Goal: Find specific page/section: Find specific page/section

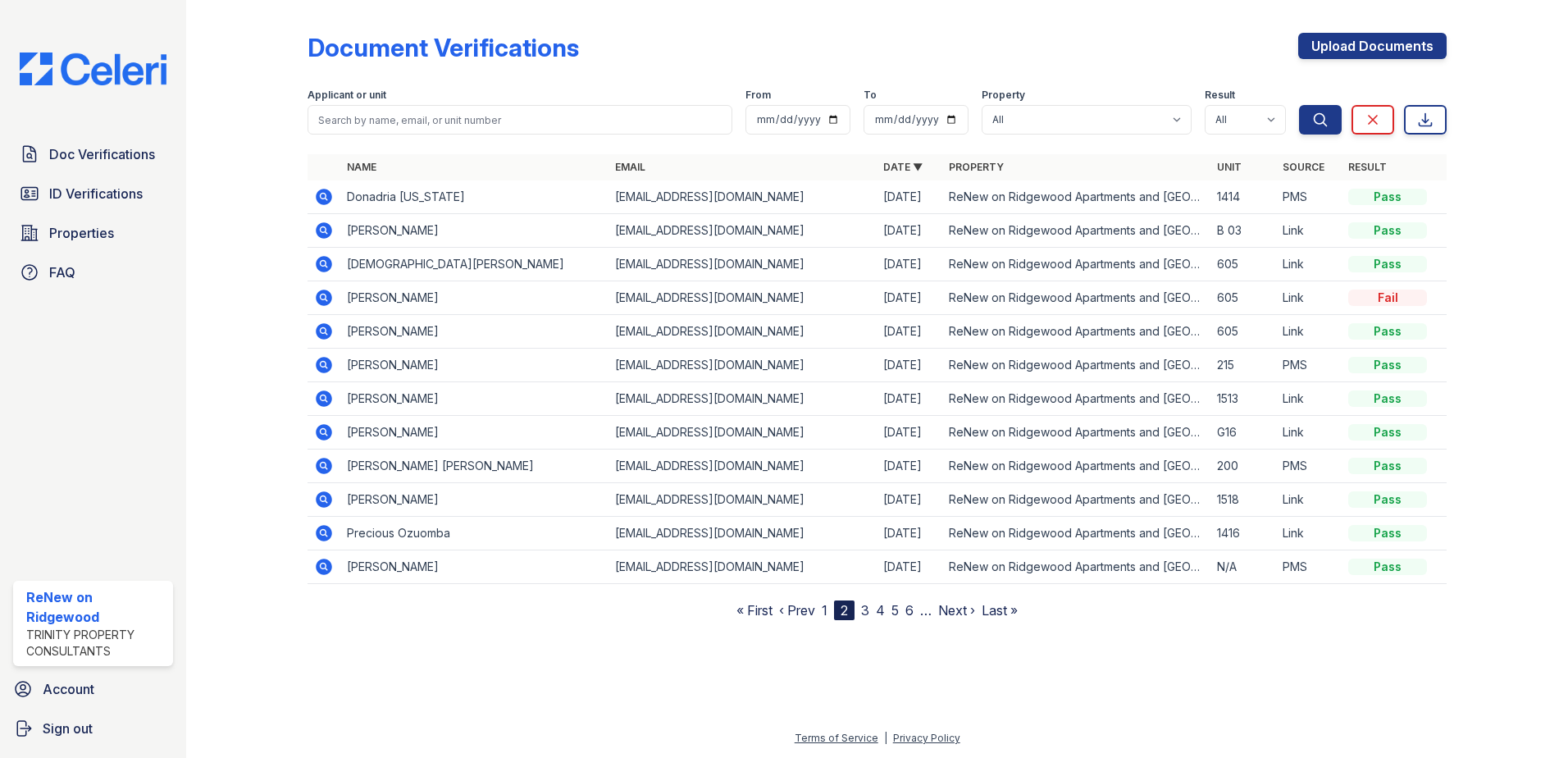
click at [869, 614] on link "3" at bounding box center [865, 610] width 8 height 16
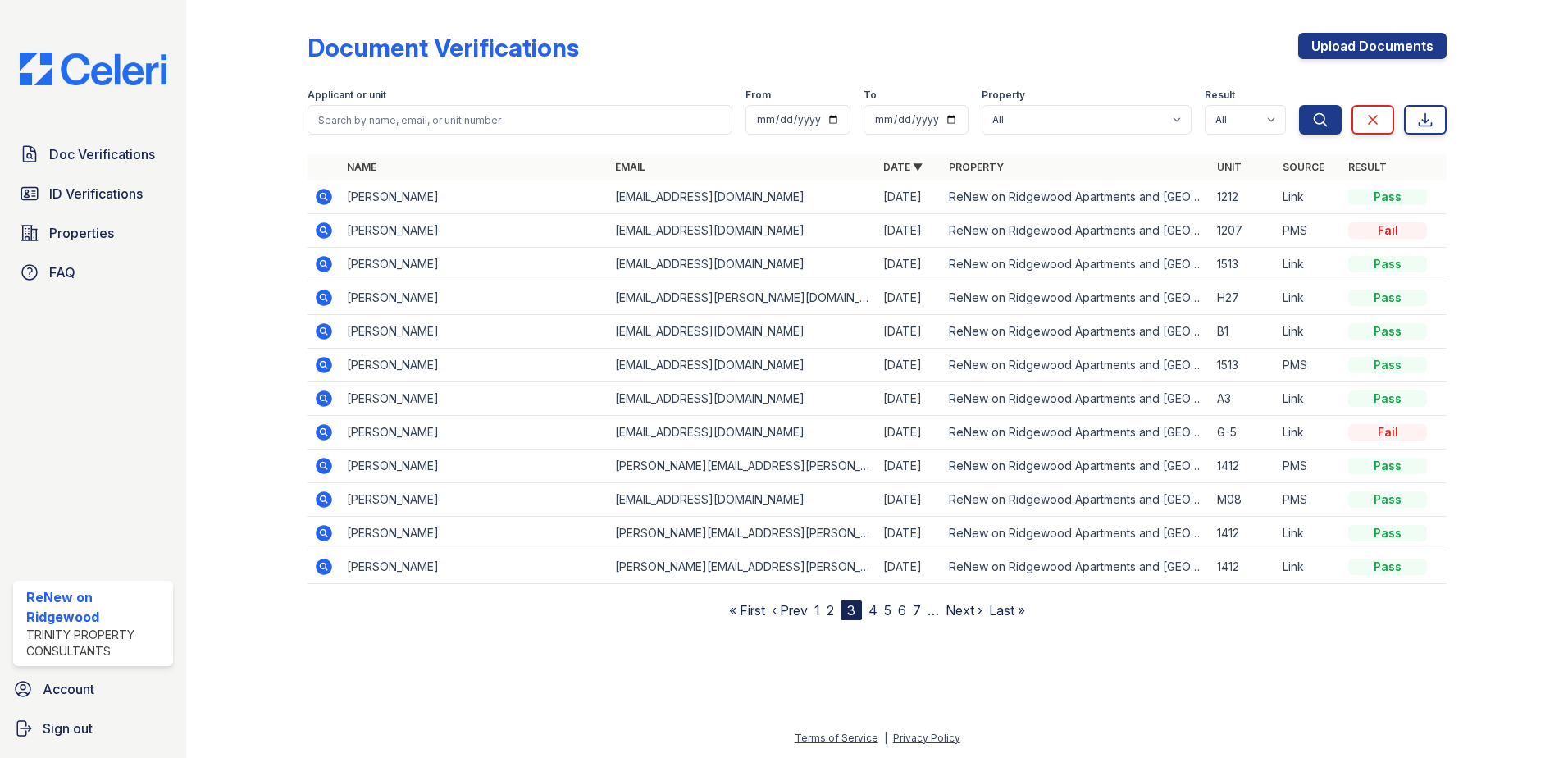
click at [875, 609] on link "4" at bounding box center [873, 610] width 9 height 16
click at [883, 609] on link "5" at bounding box center [881, 610] width 7 height 16
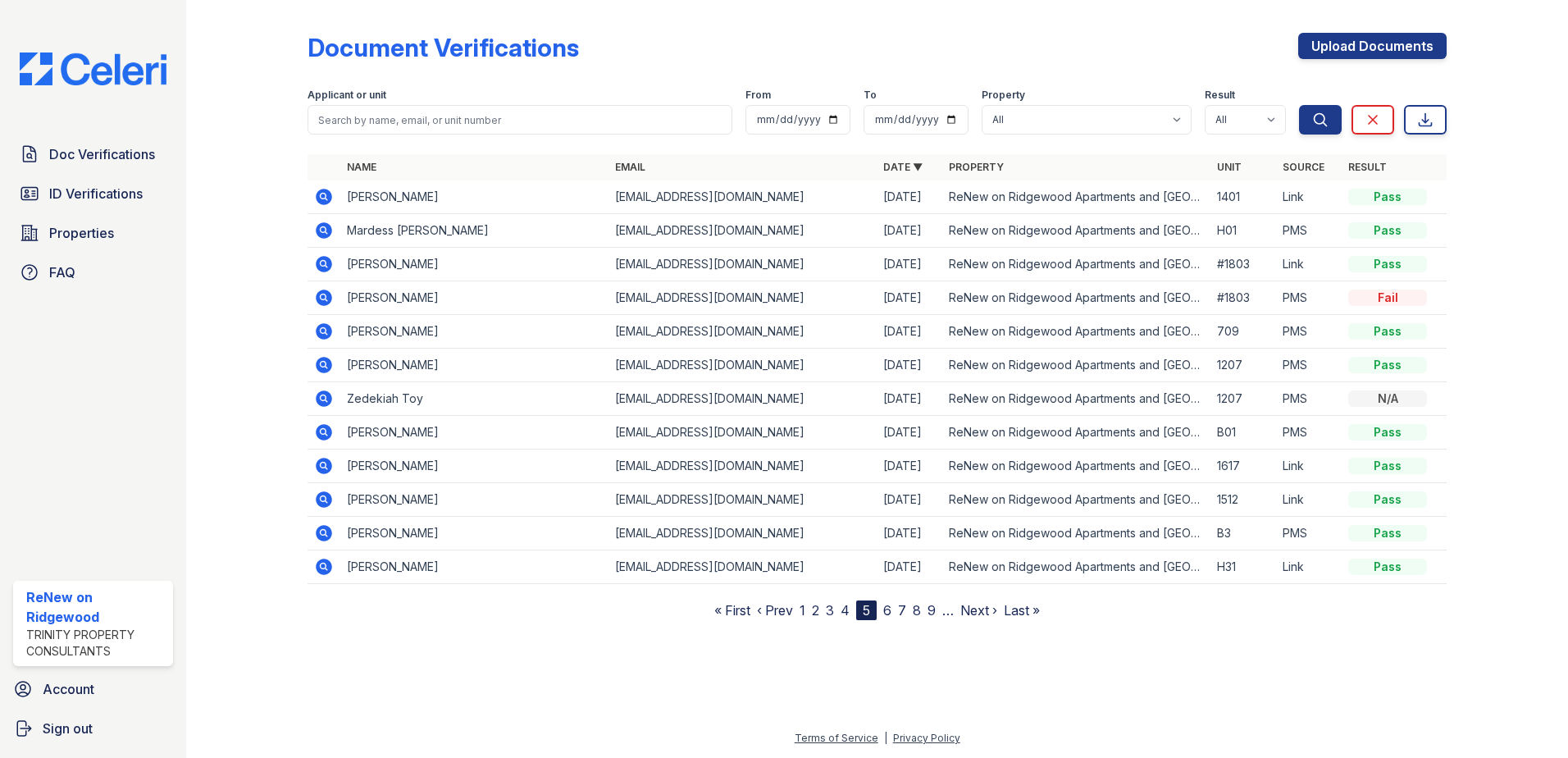
click at [887, 610] on link "6" at bounding box center [887, 610] width 8 height 16
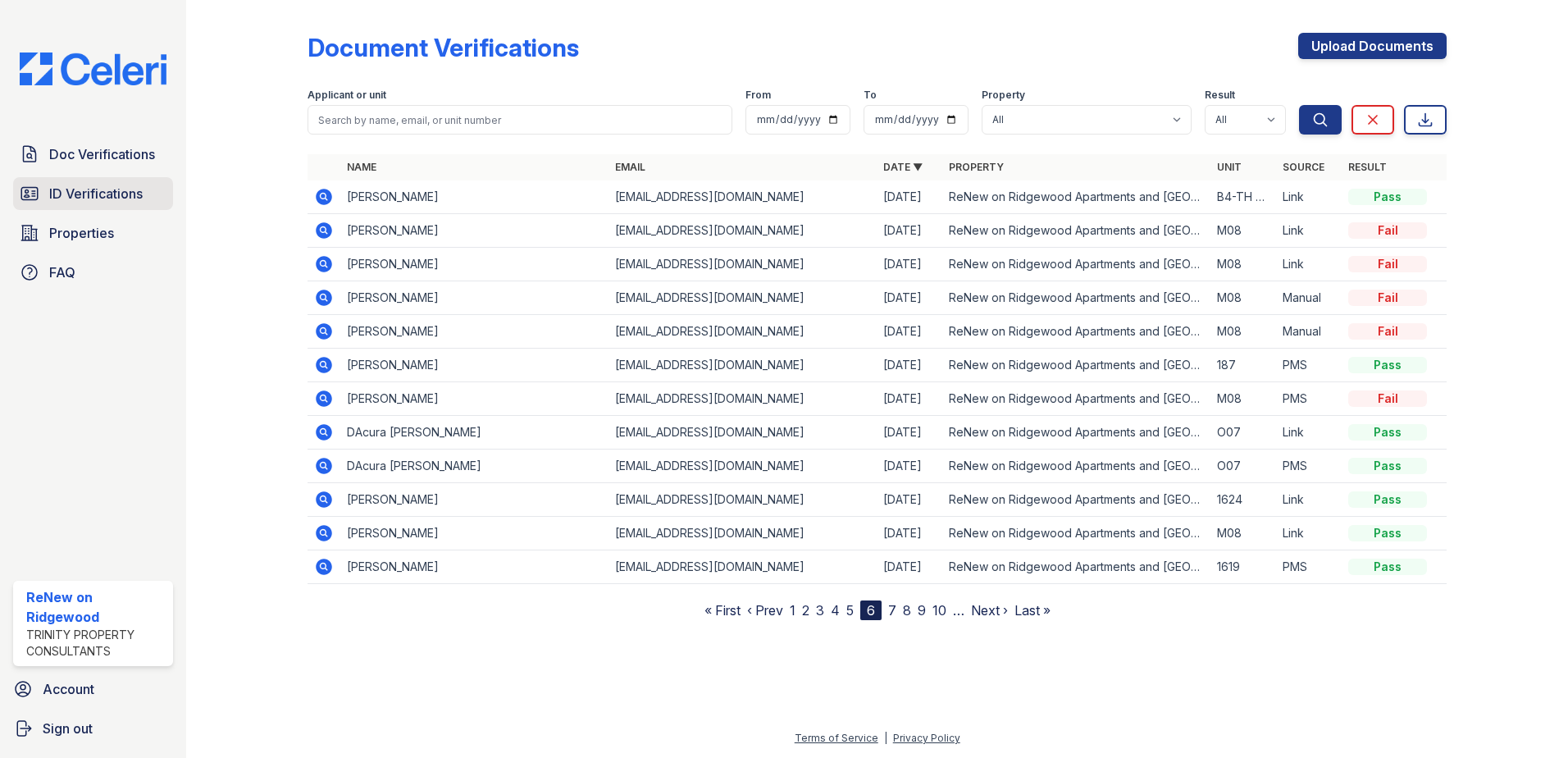
click at [130, 199] on span "ID Verifications" at bounding box center [96, 194] width 94 height 20
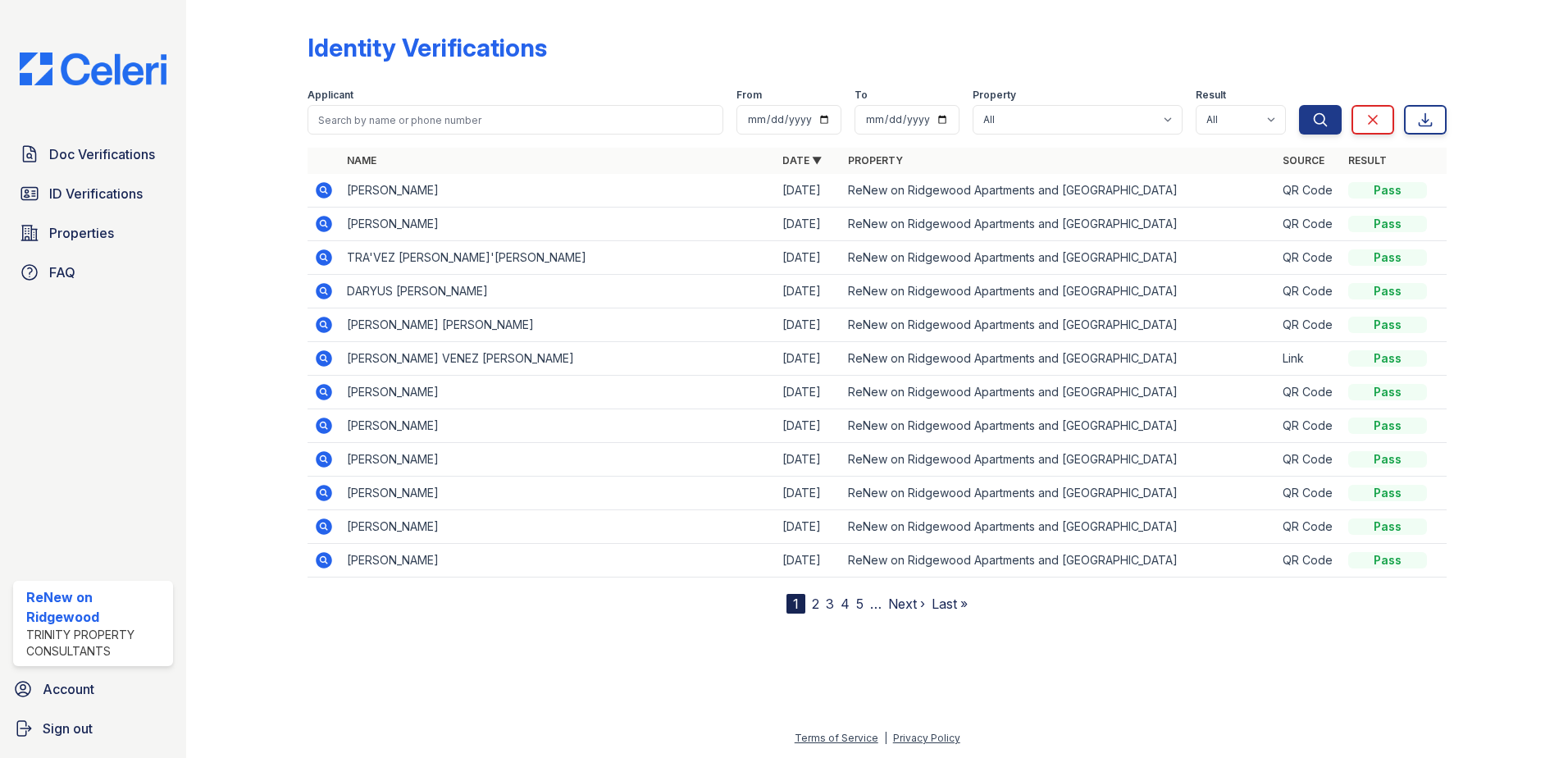
click at [816, 609] on link "2" at bounding box center [816, 604] width 7 height 16
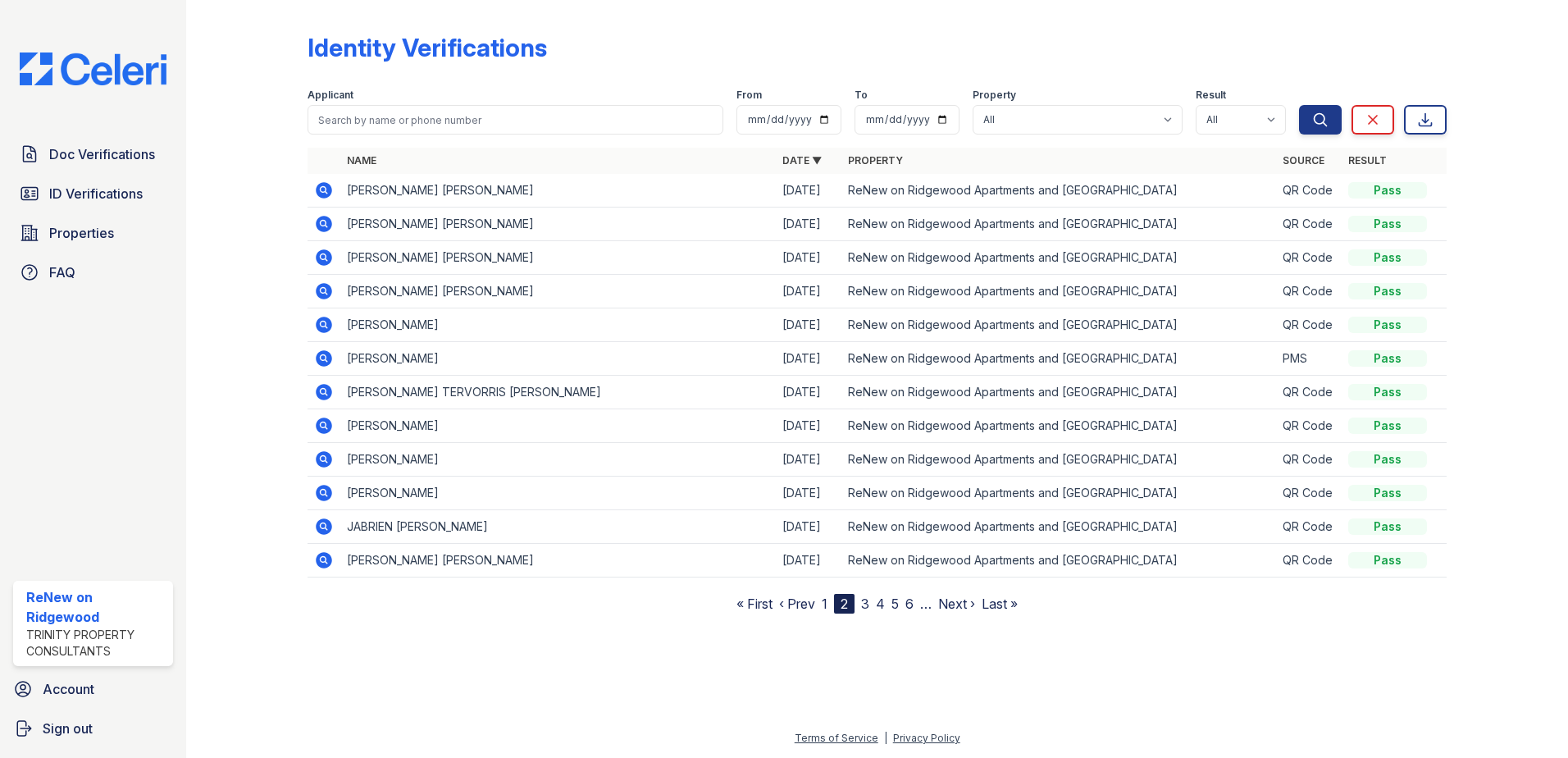
click at [866, 602] on link "3" at bounding box center [865, 604] width 8 height 16
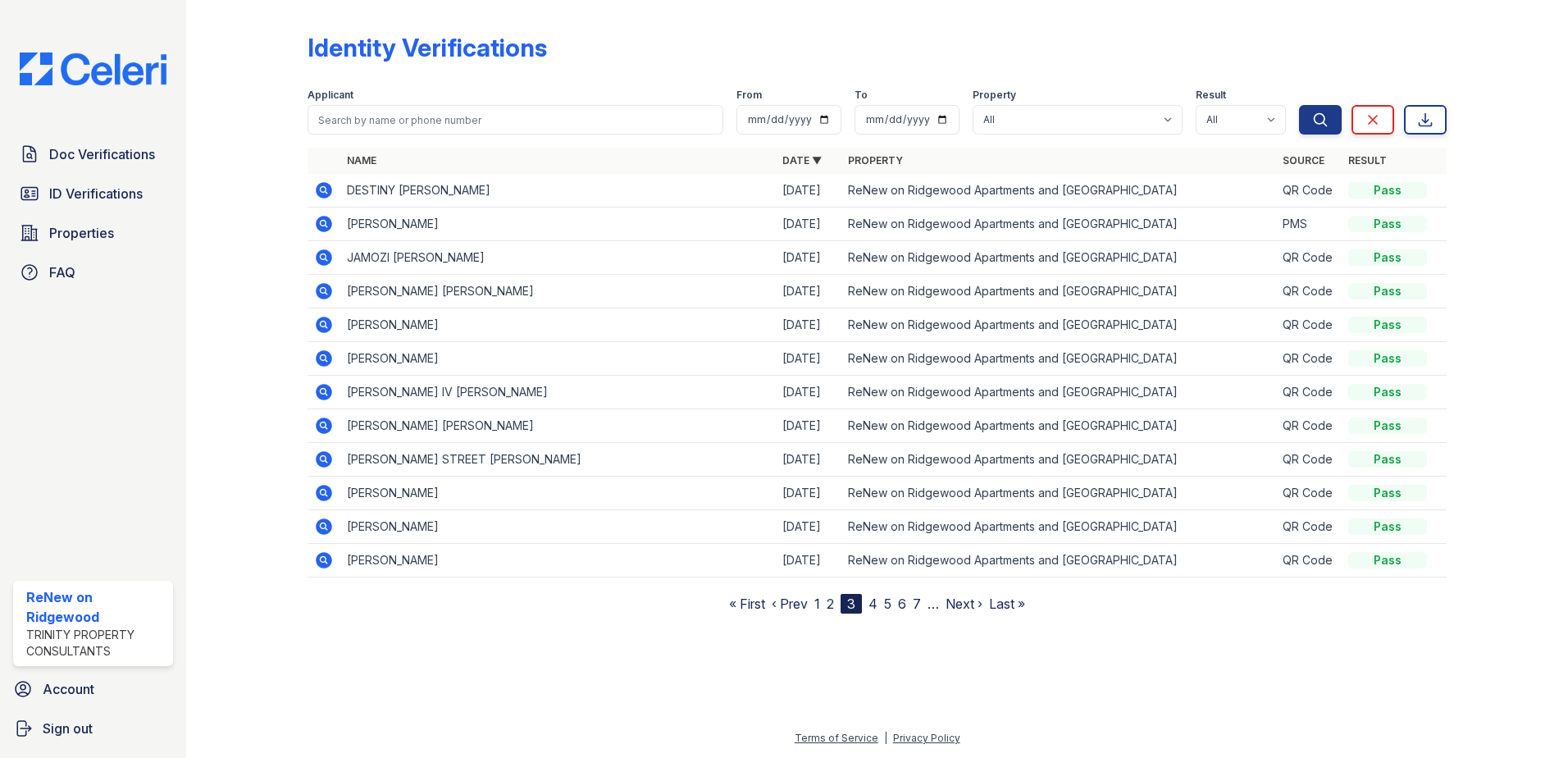
click at [875, 602] on link "4" at bounding box center [873, 604] width 9 height 16
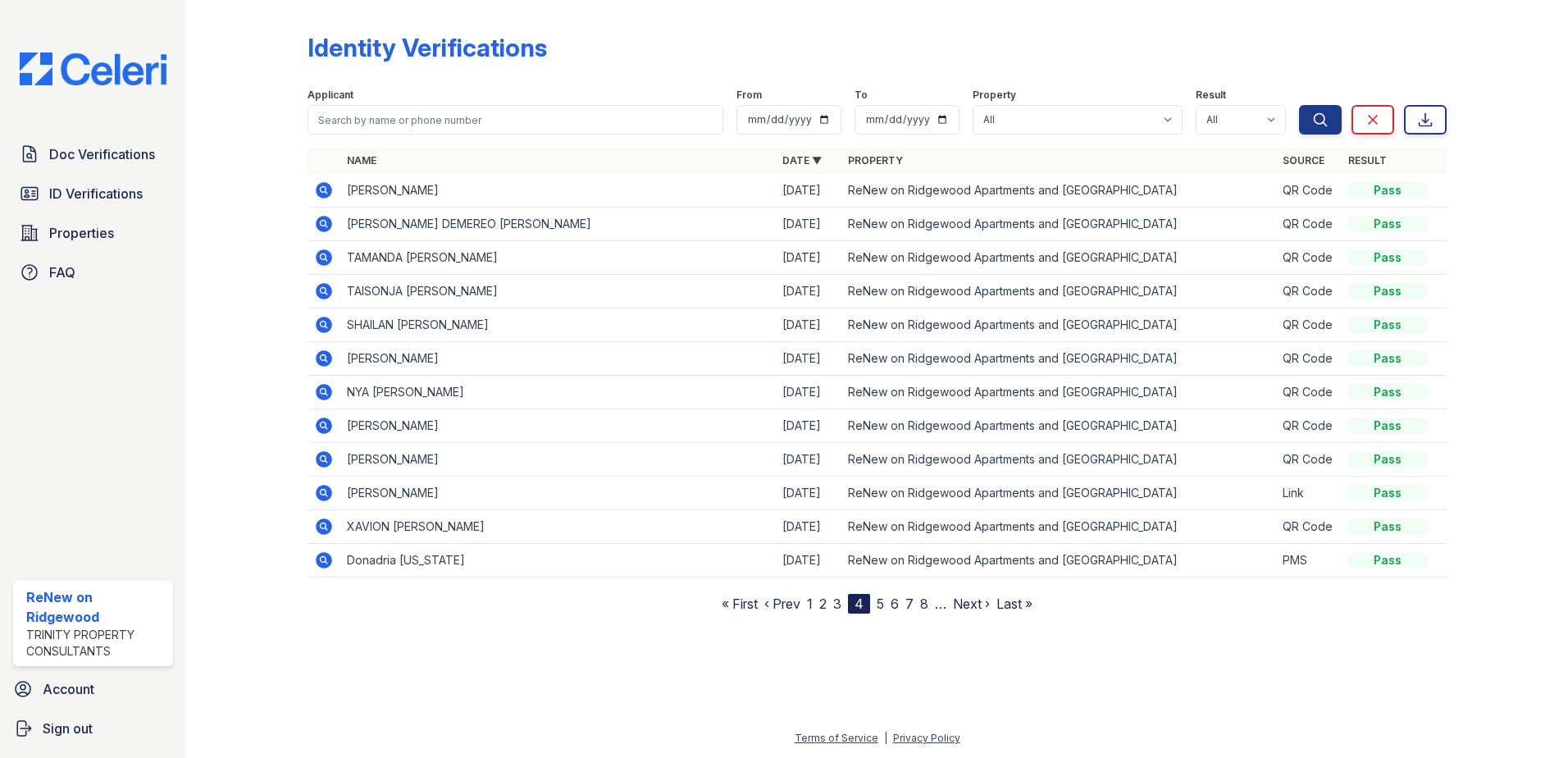
click at [882, 604] on link "5" at bounding box center [881, 604] width 7 height 16
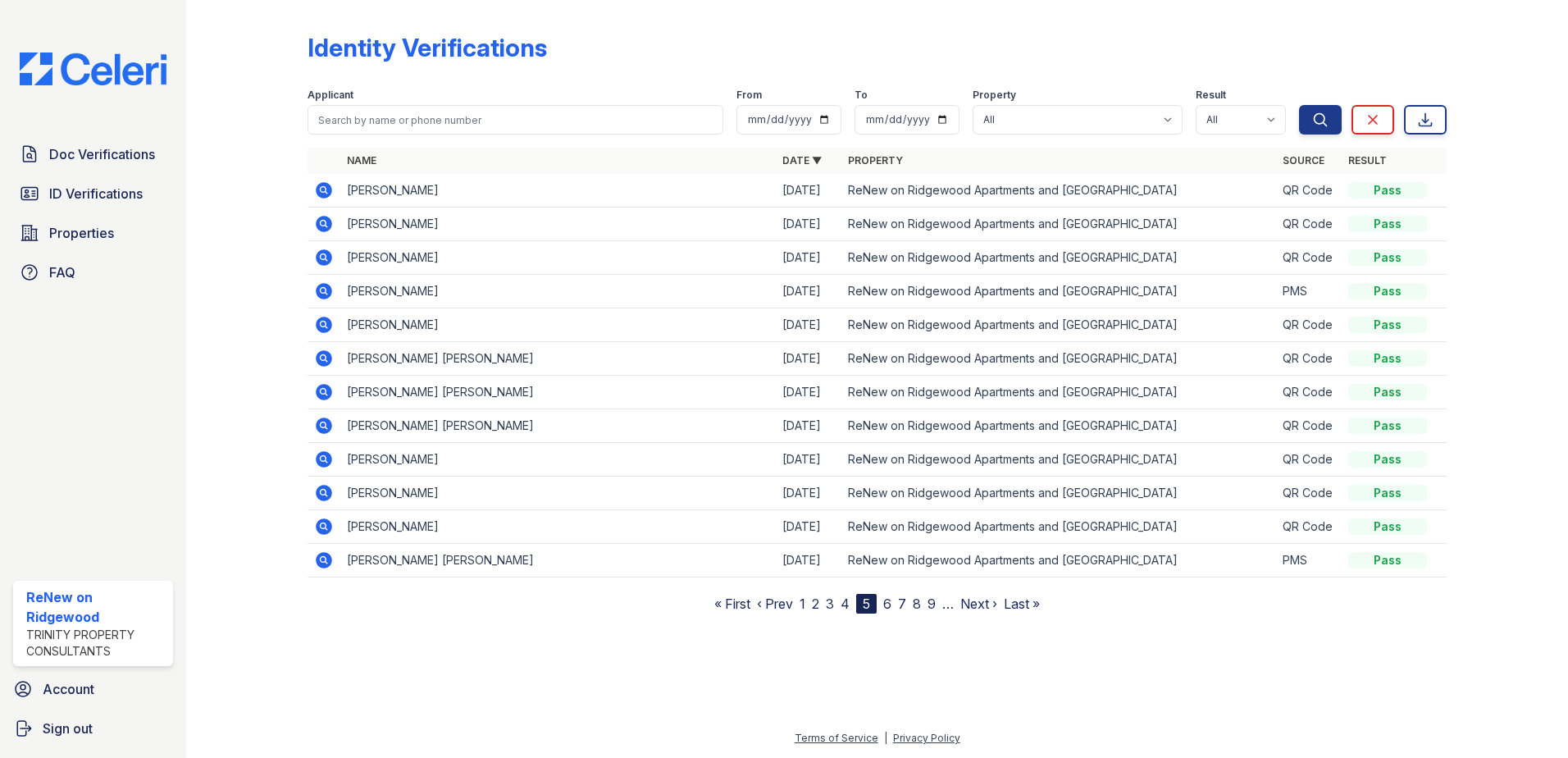
click at [891, 606] on link "6" at bounding box center [887, 604] width 8 height 16
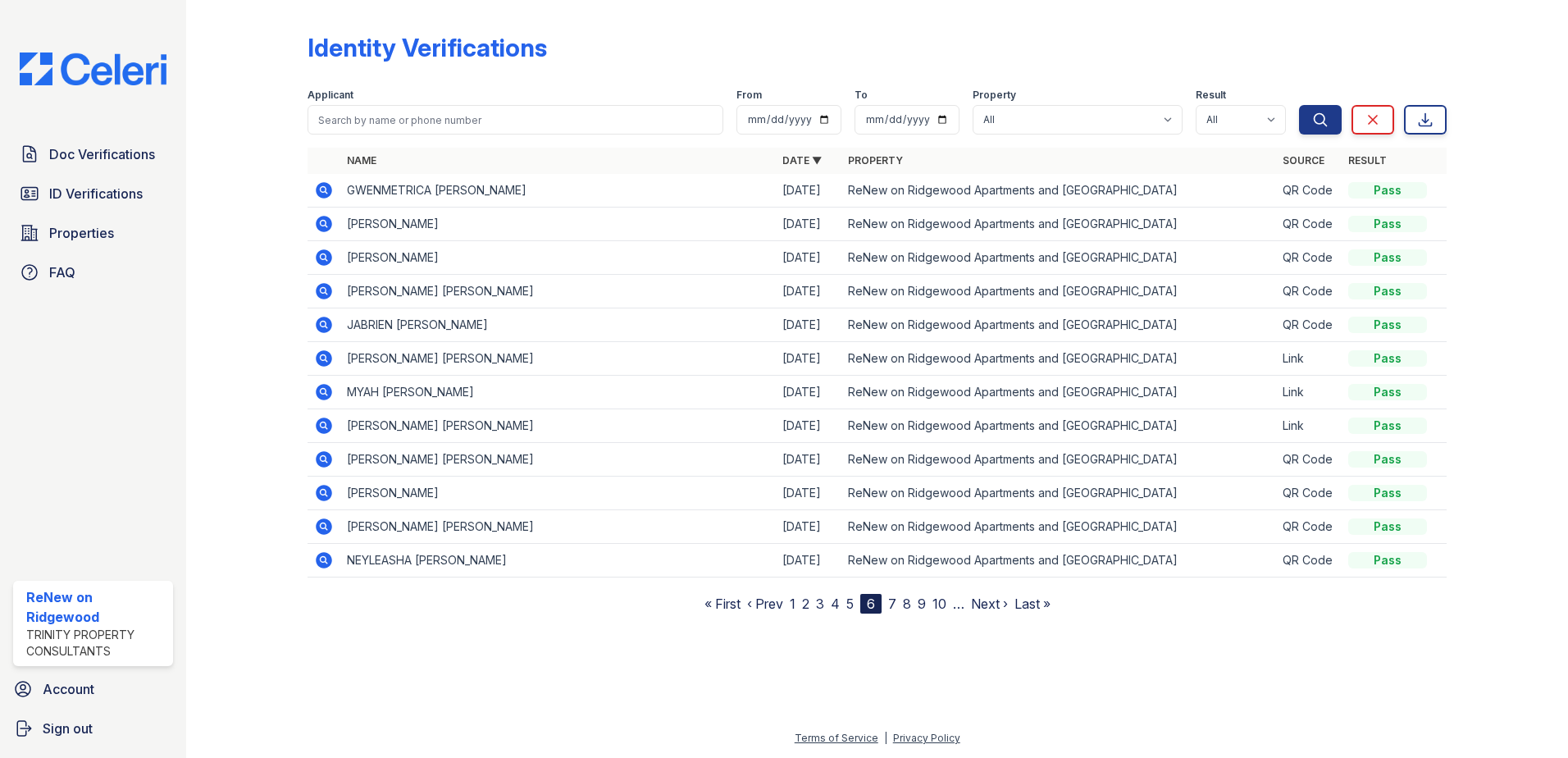
click at [893, 606] on link "7" at bounding box center [891, 604] width 8 height 16
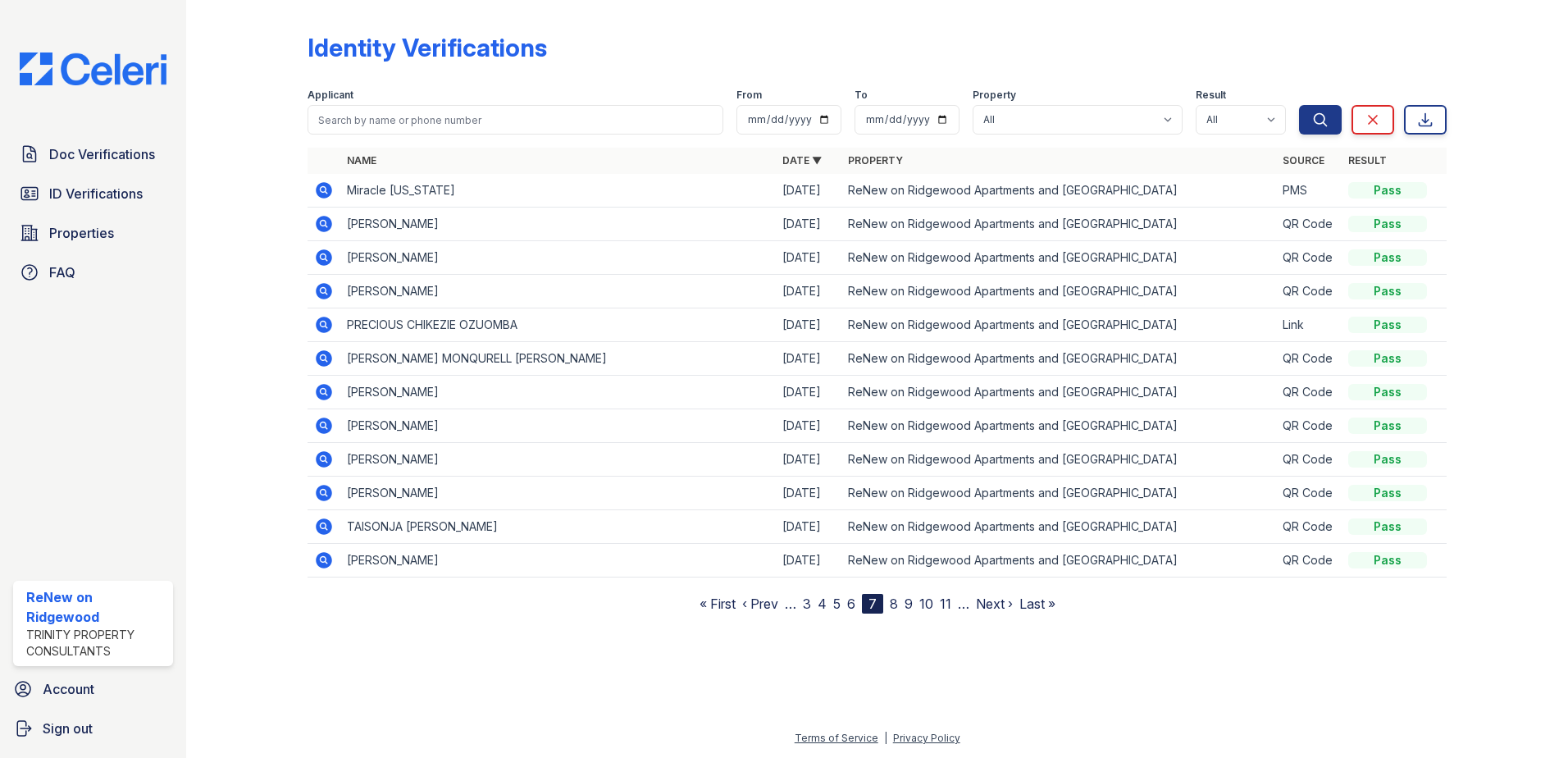
click at [894, 604] on link "8" at bounding box center [893, 604] width 8 height 16
click at [890, 604] on link "9" at bounding box center [891, 604] width 8 height 16
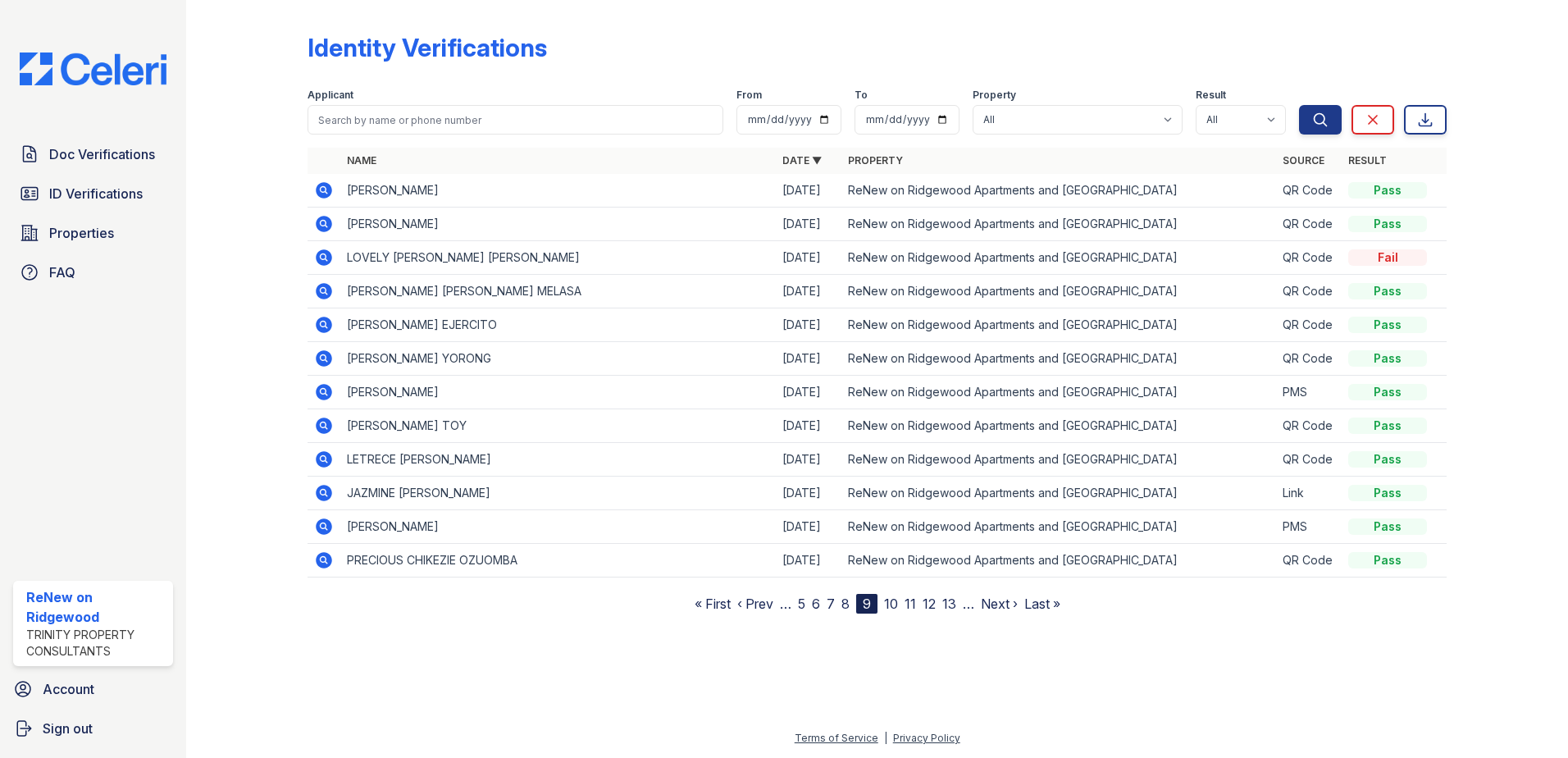
click at [890, 604] on link "10" at bounding box center [891, 604] width 14 height 16
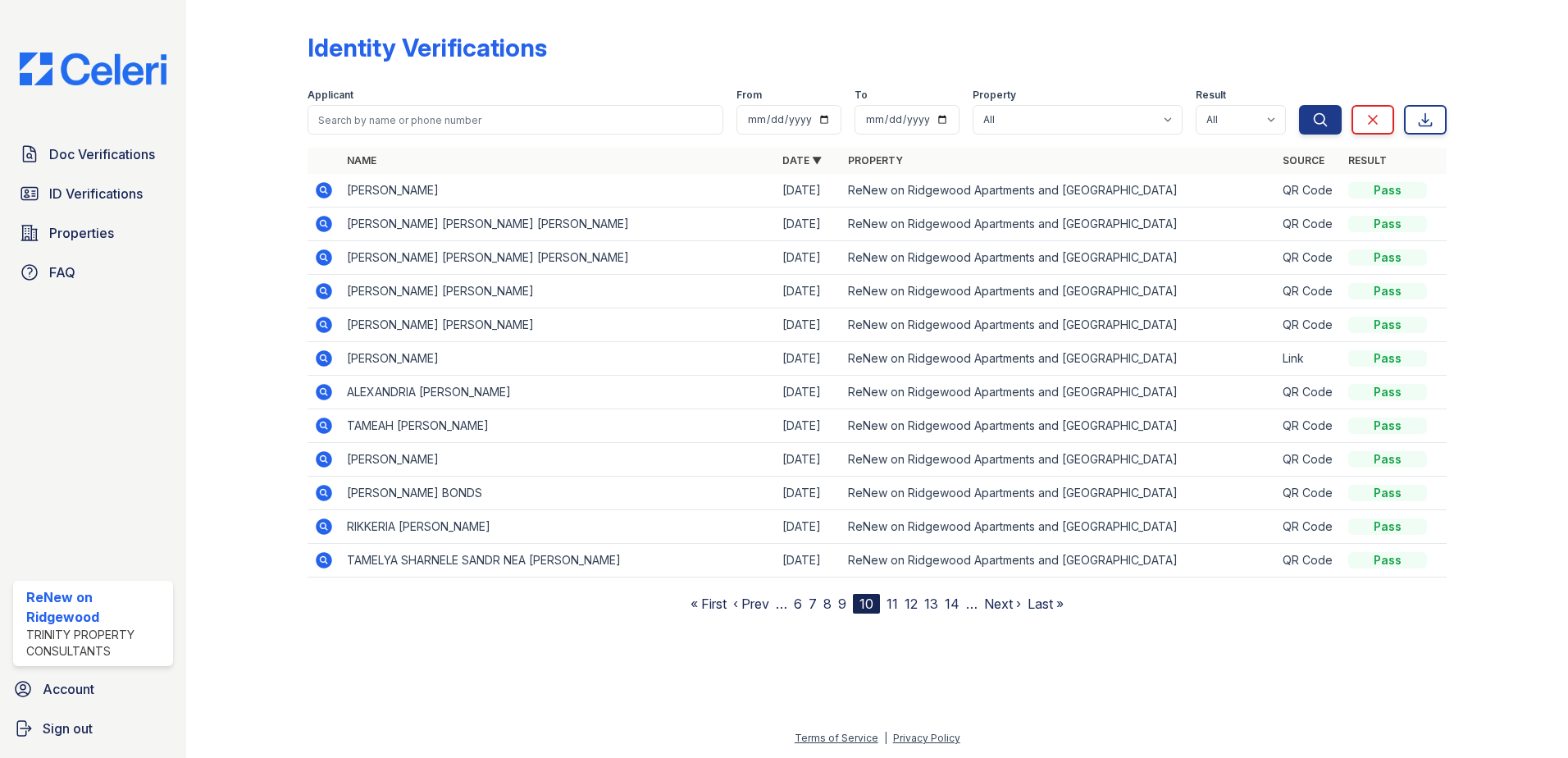
click at [892, 604] on link "11" at bounding box center [891, 604] width 12 height 16
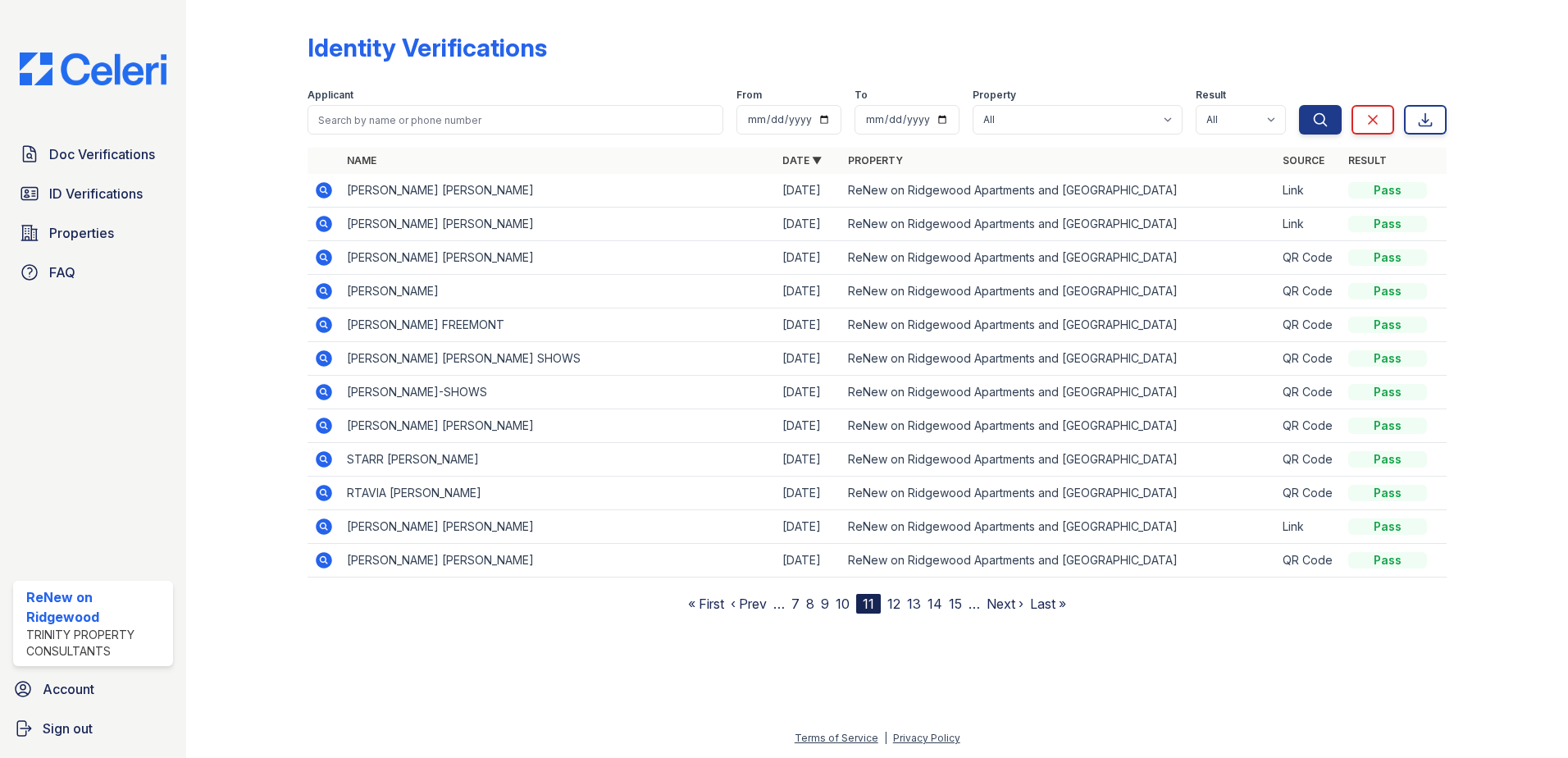
click at [894, 604] on link "12" at bounding box center [893, 604] width 13 height 16
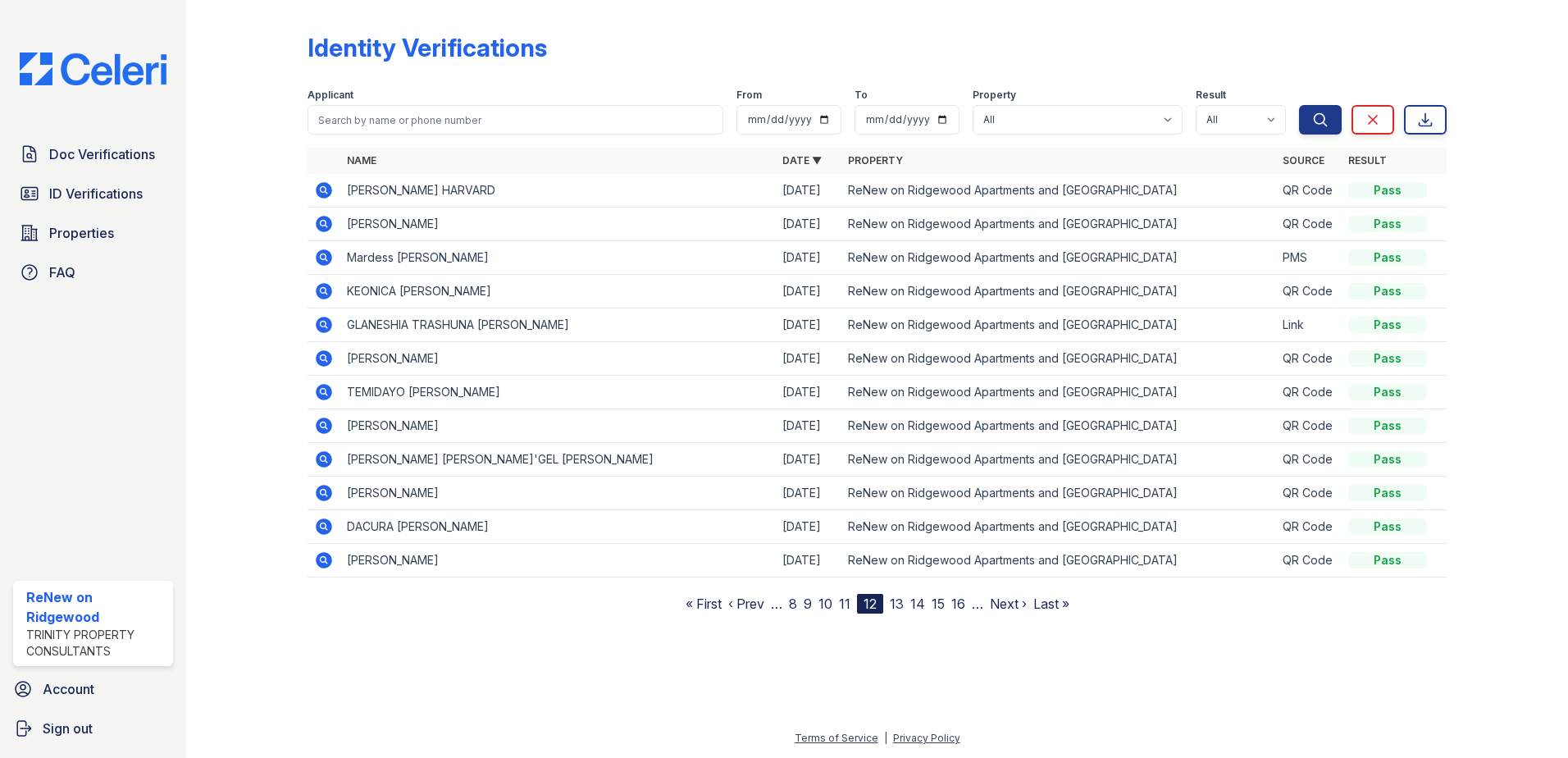
click at [898, 605] on link "13" at bounding box center [896, 604] width 14 height 16
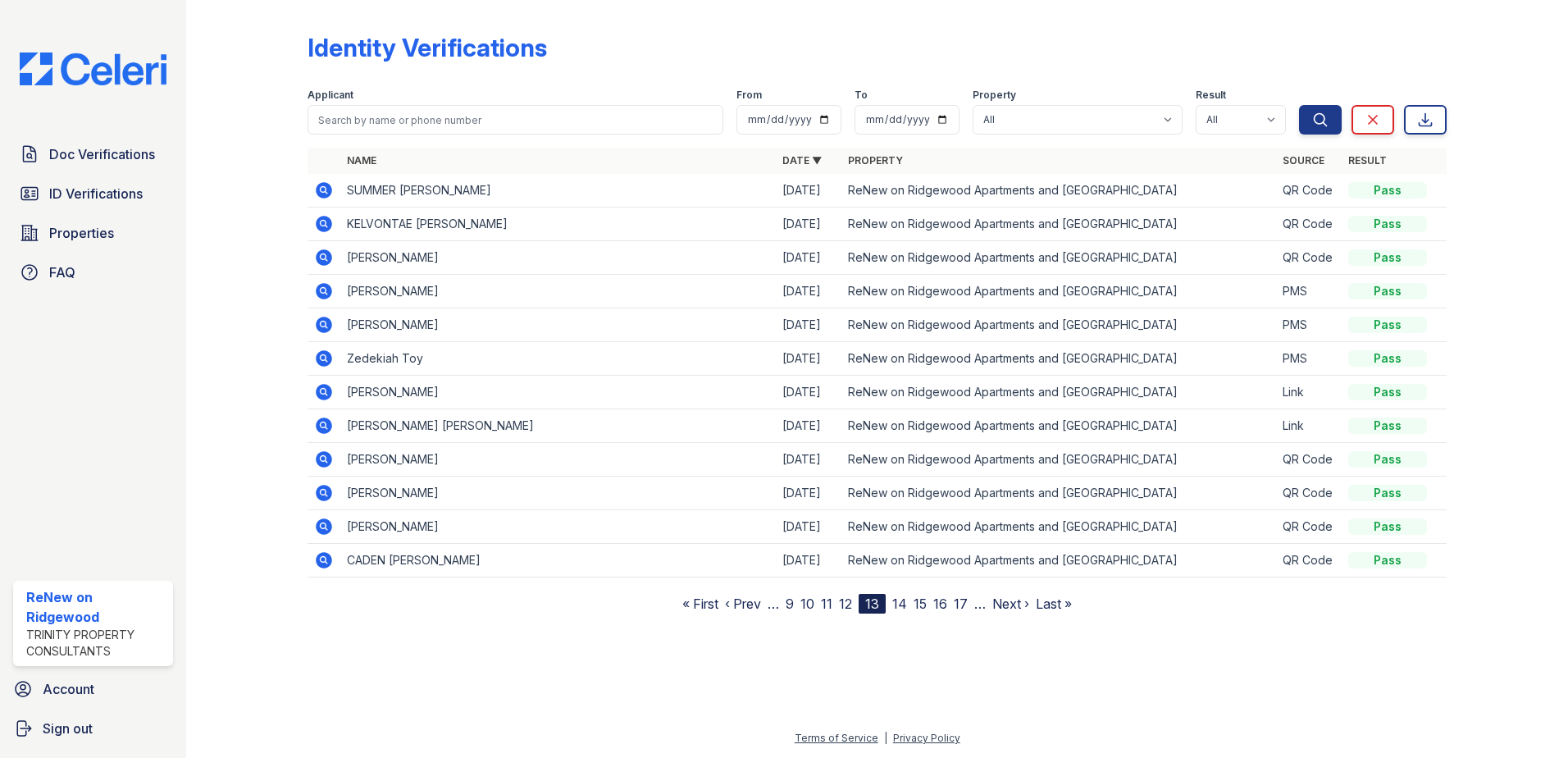
click at [325, 460] on icon at bounding box center [324, 459] width 20 height 20
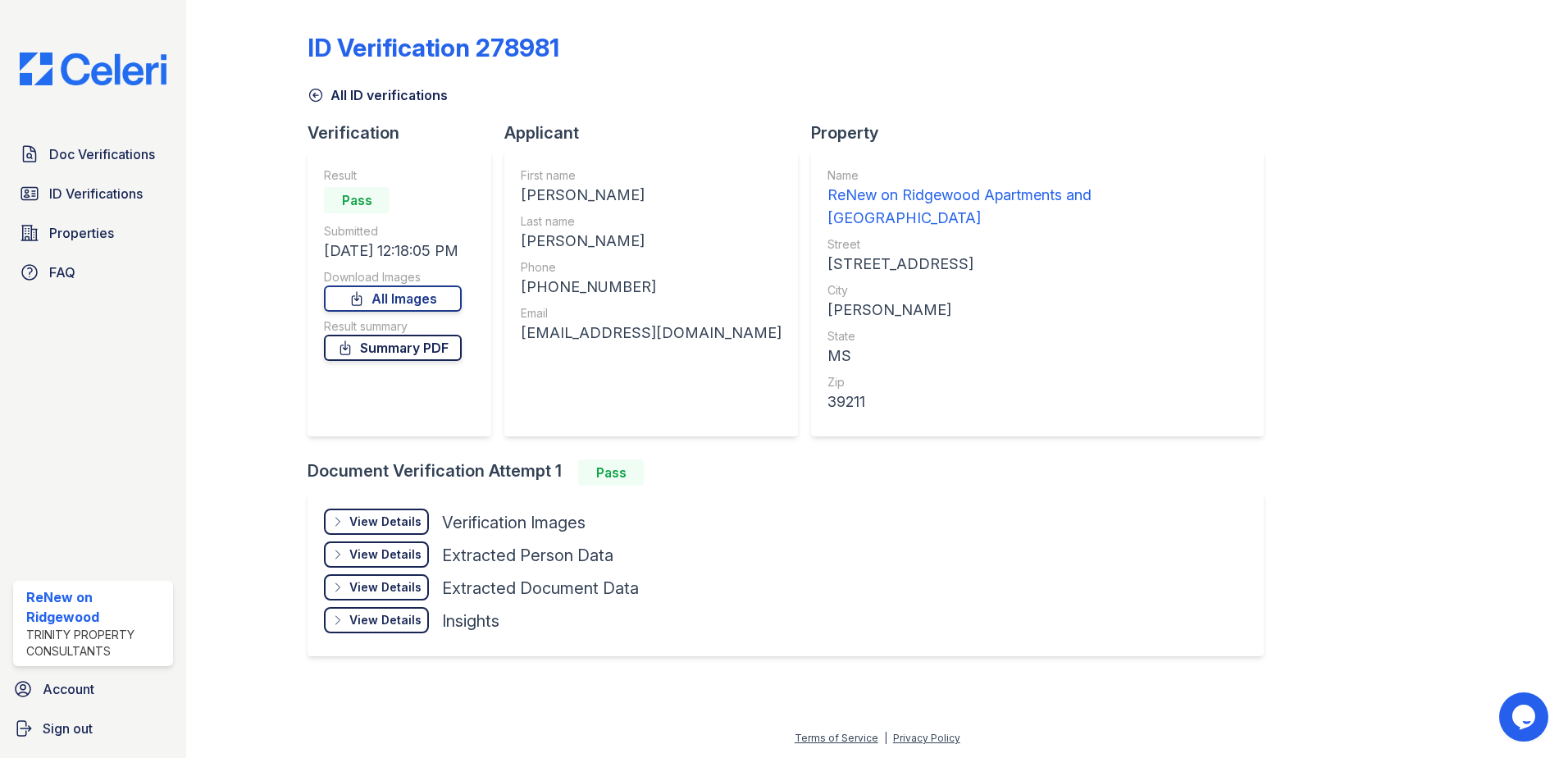
click at [398, 348] on link "Summary PDF" at bounding box center [392, 347] width 137 height 26
